Goal: Task Accomplishment & Management: Manage account settings

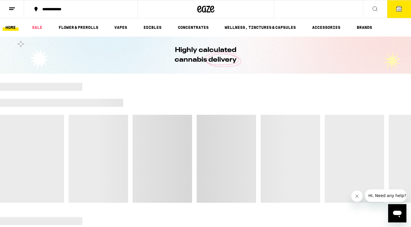
click at [402, 11] on icon at bounding box center [398, 8] width 7 height 7
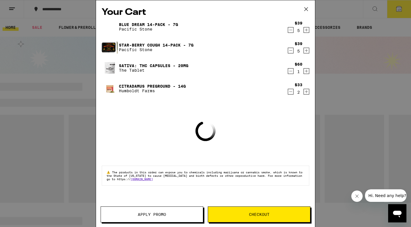
click at [339, 110] on div "Your Cart Blue Dream 14-Pack - 7g Pacific Stone $39 5 Star-[PERSON_NAME] Cough …" at bounding box center [205, 113] width 411 height 227
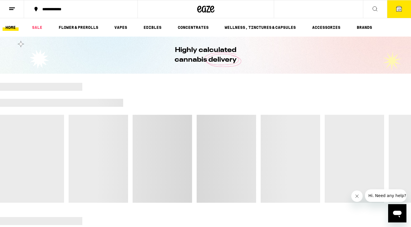
click at [7, 12] on button at bounding box center [12, 9] width 24 height 18
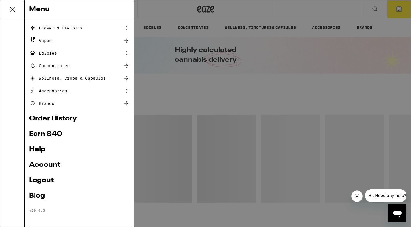
scroll to position [35, 0]
click at [46, 179] on link "Logout" at bounding box center [79, 180] width 100 height 7
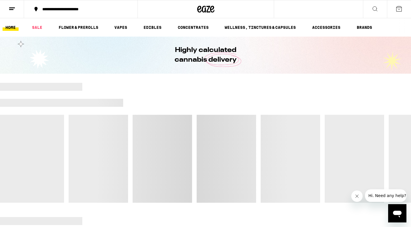
scroll to position [0, 0]
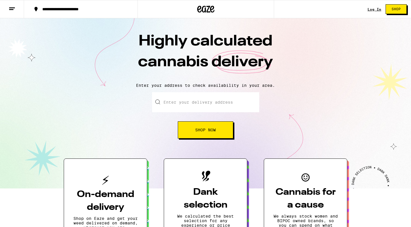
click at [374, 10] on link "Log In" at bounding box center [374, 9] width 14 height 4
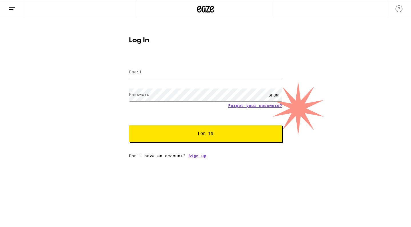
type input "[EMAIL_ADDRESS][DOMAIN_NAME]"
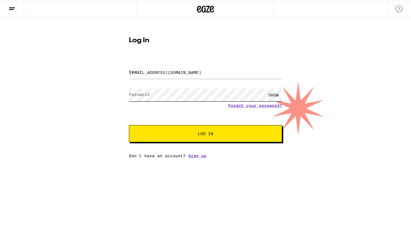
click at [205, 134] on button "Log In" at bounding box center [205, 133] width 153 height 17
